Goal: Information Seeking & Learning: Learn about a topic

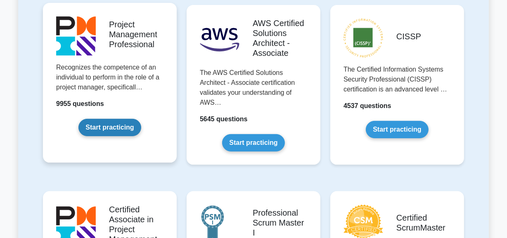
scroll to position [188, 0]
click at [132, 128] on link "Start practicing" at bounding box center [109, 127] width 62 height 17
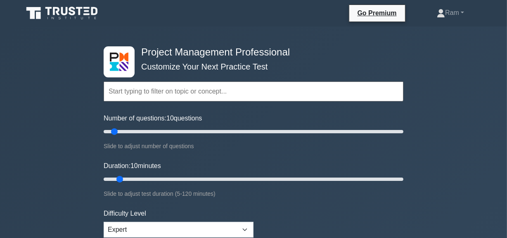
click at [156, 92] on input "text" at bounding box center [254, 91] width 300 height 20
paste input "Process: Determine Appropriate Project Methodology/Methods and Practices"
type input "Process: Determine Appropriate Project Methodology/Methods and Practices"
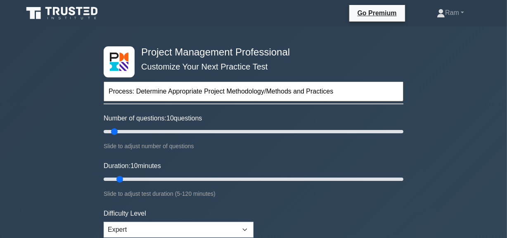
drag, startPoint x: 135, startPoint y: 92, endPoint x: 68, endPoint y: 83, distance: 67.9
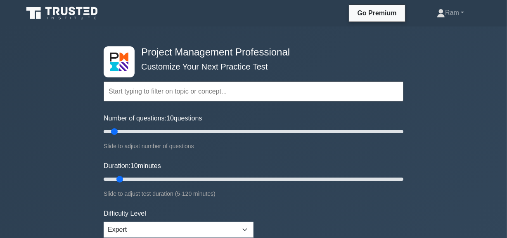
paste input "Process: Determine Appropriate Project Methodology/Methods and Practices"
type input "Process: Determine Appropriate Project Methodology/Methods and Practices"
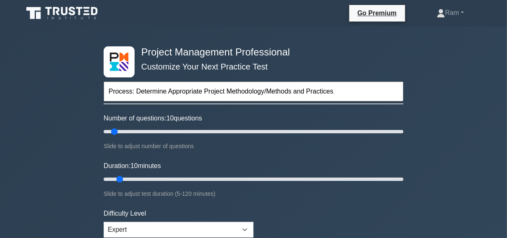
drag, startPoint x: 136, startPoint y: 93, endPoint x: 433, endPoint y: 113, distance: 297.4
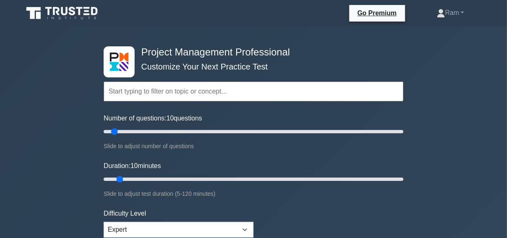
paste input "Process: Determine Appropriate Project Methodology/Methods and Practices"
type input "Process: Determine Appropriate Project Methodology/Methods and Practices"
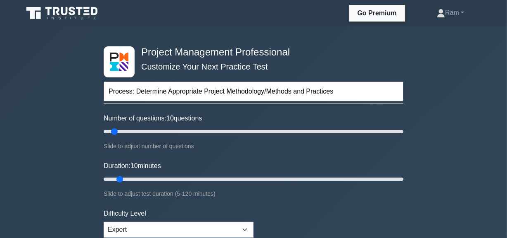
drag, startPoint x: 133, startPoint y: 90, endPoint x: 375, endPoint y: 111, distance: 242.6
click at [375, 111] on form "Process: Determine Appropriate Project Methodology/Methods and Practices Topics…" at bounding box center [254, 183] width 300 height 255
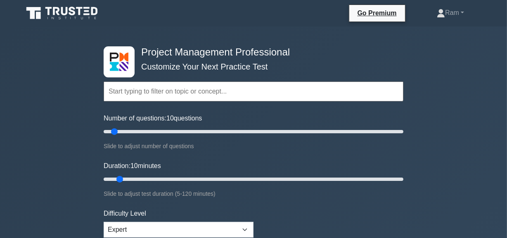
paste input "Process: Determine Appropriate Project Methodology/Methods and Practices"
type input "Process: Determine Appropriate Project Methodology/Methods and Practices"
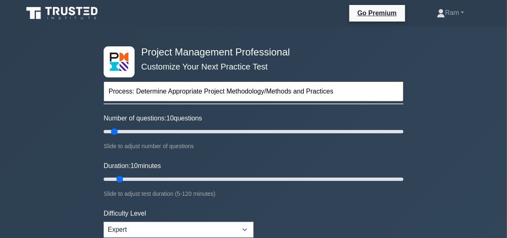
drag, startPoint x: 204, startPoint y: 91, endPoint x: 74, endPoint y: 78, distance: 130.8
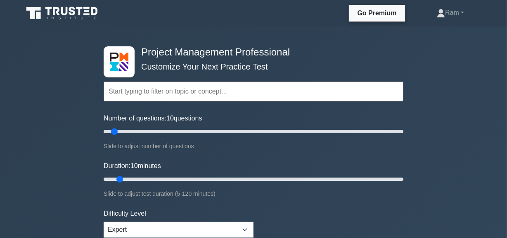
paste input "Process: Determine Appropriate Project Methodology/Methods and Practices"
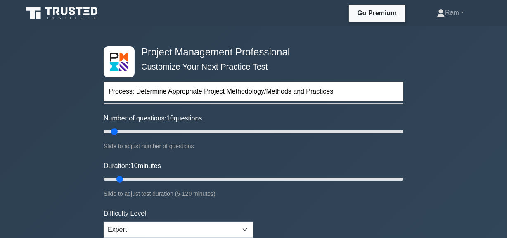
type input "Project Methodology/Methods and Practices"
drag, startPoint x: 203, startPoint y: 90, endPoint x: 104, endPoint y: 83, distance: 99.1
click at [104, 83] on input "Project Methodology/Methods and Practices" at bounding box center [254, 91] width 300 height 20
drag, startPoint x: 132, startPoint y: 90, endPoint x: 102, endPoint y: 84, distance: 30.8
click at [102, 84] on div "Project Management Professional Customize Your Next Practice Test Project Metho…" at bounding box center [254, 178] width 310 height 305
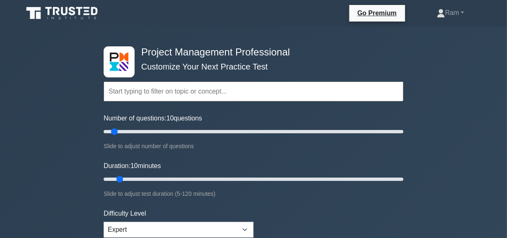
paste input "Process: Determine Appropriate Project Methodology/Methods and Practices"
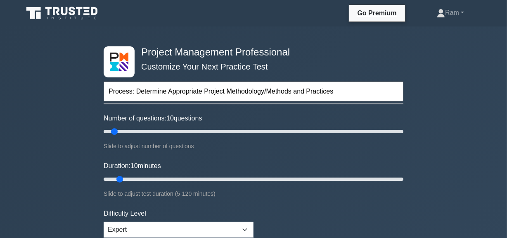
drag, startPoint x: 265, startPoint y: 91, endPoint x: 226, endPoint y: 96, distance: 39.6
click at [226, 95] on input "Process: Determine Appropriate Project Methodology/Methods and Practices" at bounding box center [254, 91] width 300 height 20
type input "Process: Determine Appropriate Project /Methods and Practices"
drag, startPoint x: 313, startPoint y: 87, endPoint x: 0, endPoint y: 83, distance: 312.8
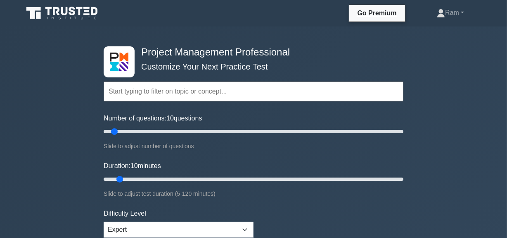
paste input "Methodology"
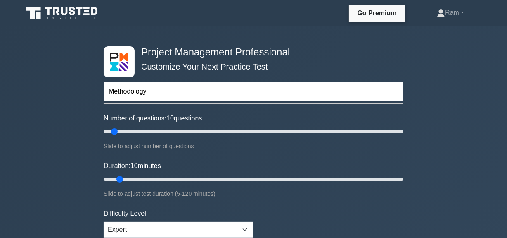
click at [162, 92] on input "Methodology" at bounding box center [254, 91] width 300 height 20
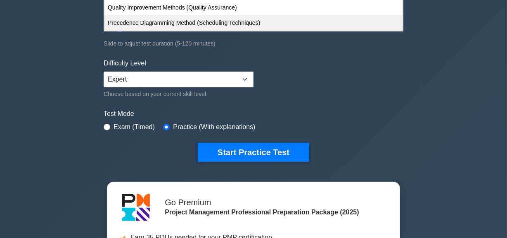
scroll to position [37, 0]
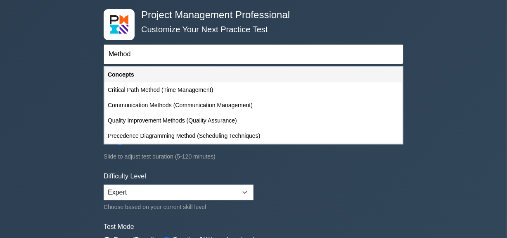
type input "Method"
